Goal: Find specific page/section: Find specific page/section

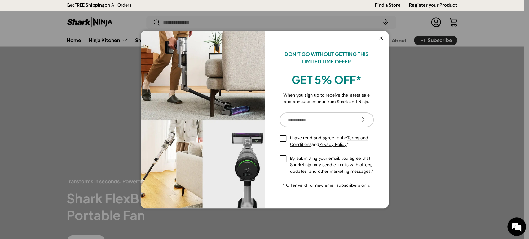
click at [380, 35] on button "Close" at bounding box center [381, 38] width 12 height 13
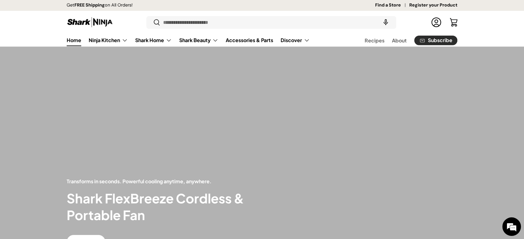
click at [381, 6] on link "Find a Store" at bounding box center [392, 5] width 34 height 7
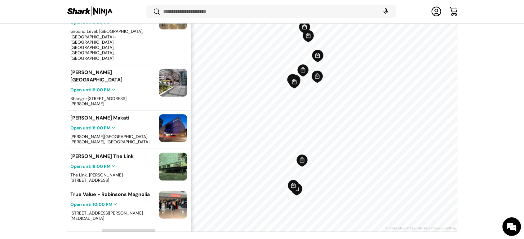
click at [119, 232] on span "Load More" at bounding box center [128, 234] width 21 height 5
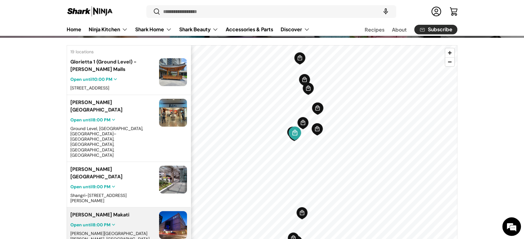
scroll to position [48, 0]
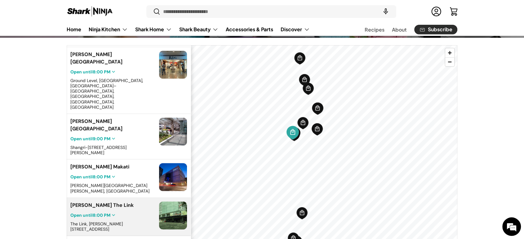
click at [115, 202] on div "Anson's The Link Open until 8:00 PM The Link, Ayala Center, Makati, 1224 Metro …" at bounding box center [112, 217] width 85 height 30
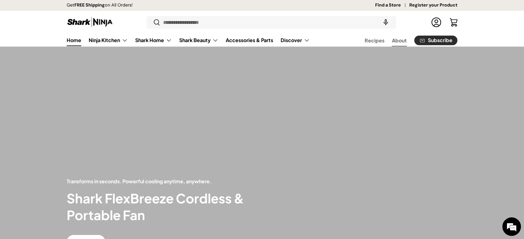
click at [399, 39] on link "About" at bounding box center [399, 40] width 15 height 12
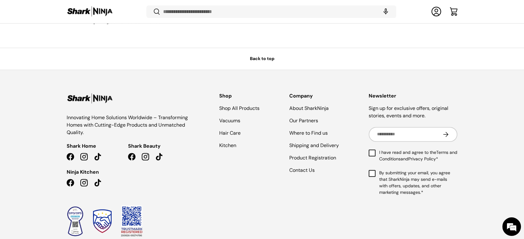
scroll to position [568, 0]
click at [299, 104] on link "About SharkNinja" at bounding box center [308, 107] width 39 height 7
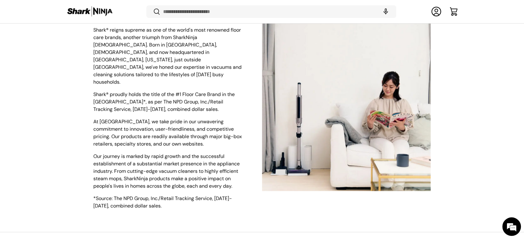
scroll to position [407, 0]
